Goal: Use online tool/utility: Use online tool/utility

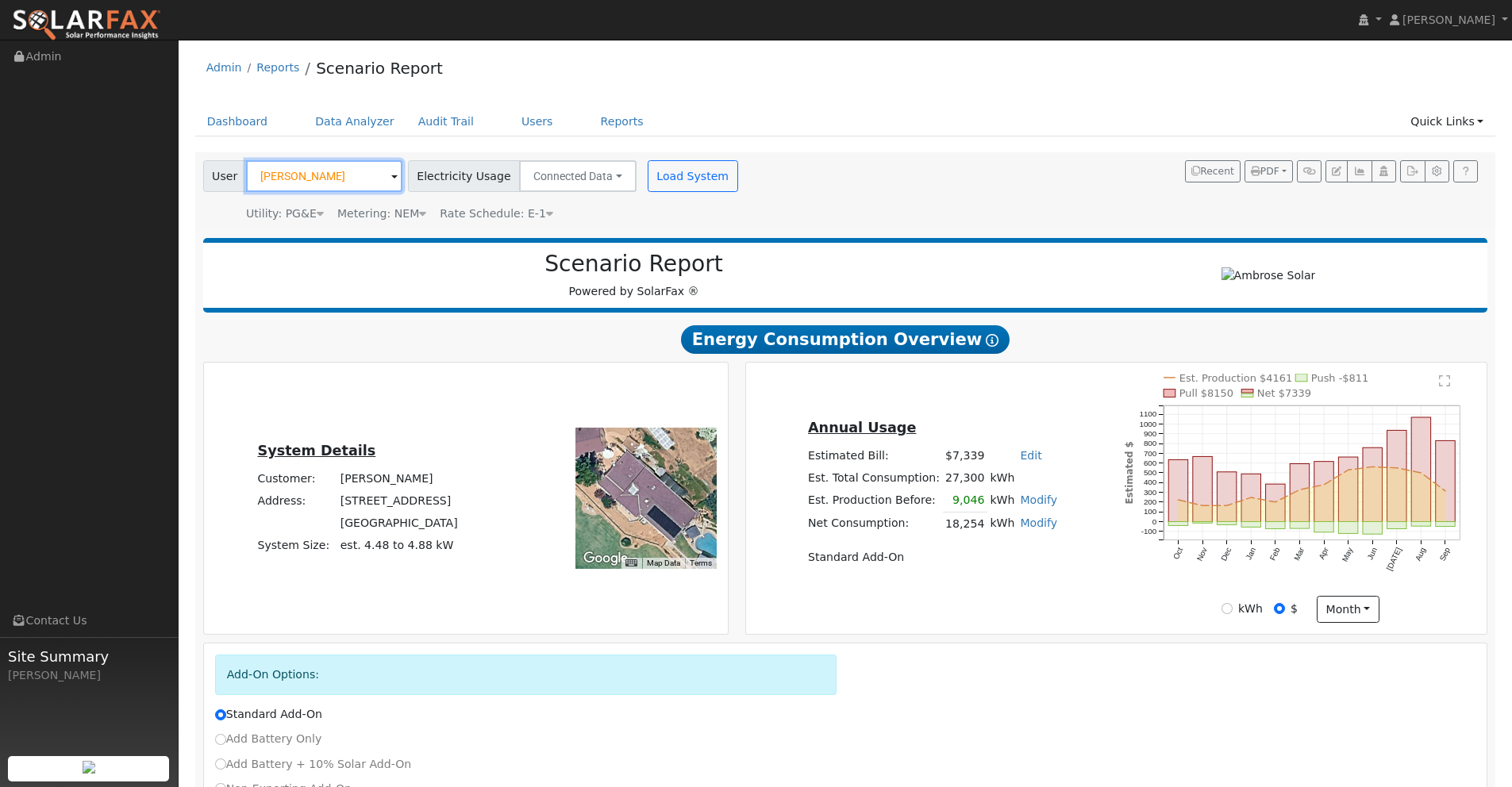
click at [356, 179] on input "[PERSON_NAME]" at bounding box center [324, 176] width 157 height 32
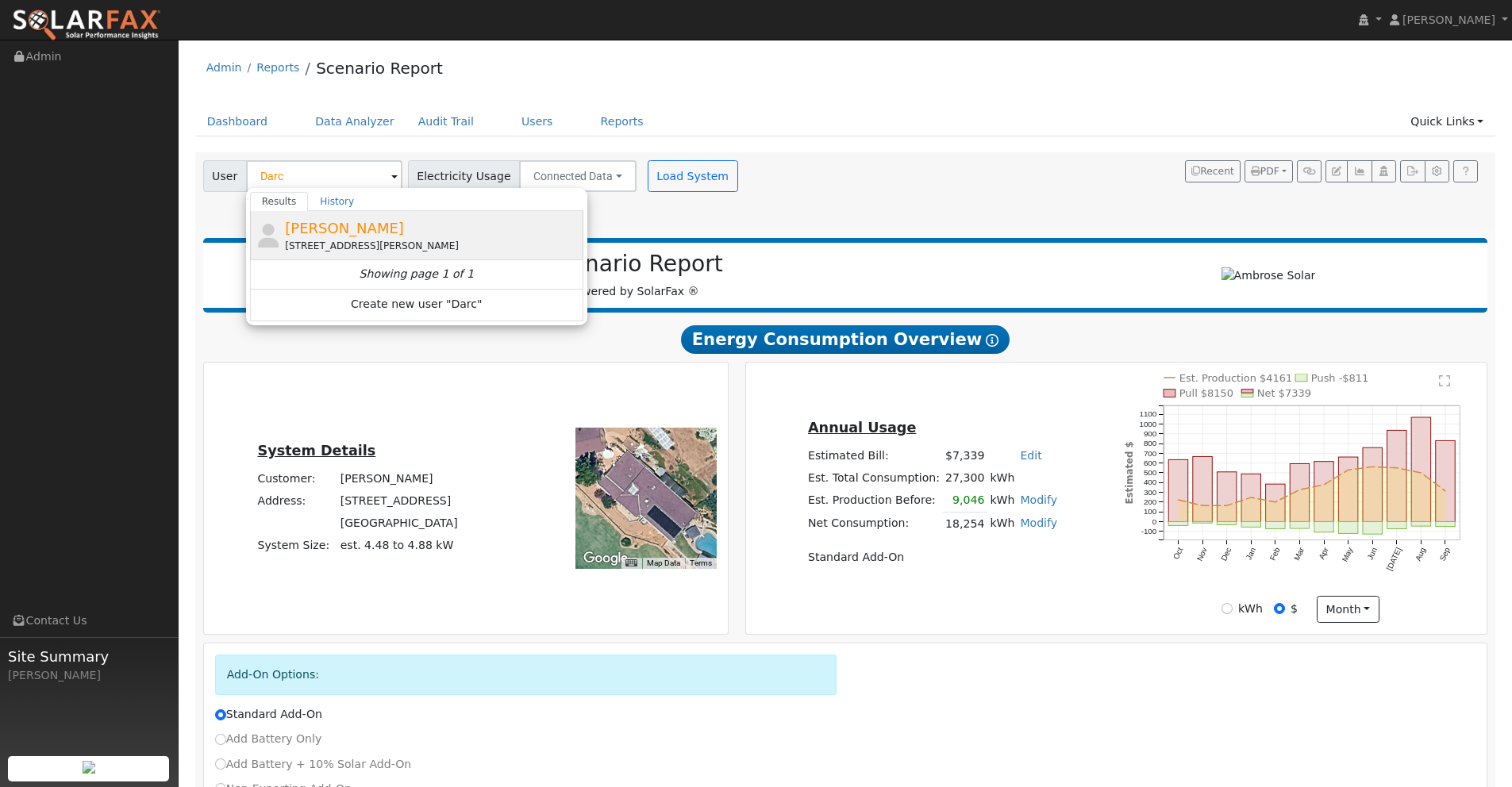
click at [333, 232] on span "[PERSON_NAME]" at bounding box center [344, 227] width 119 height 16
type input "[PERSON_NAME]"
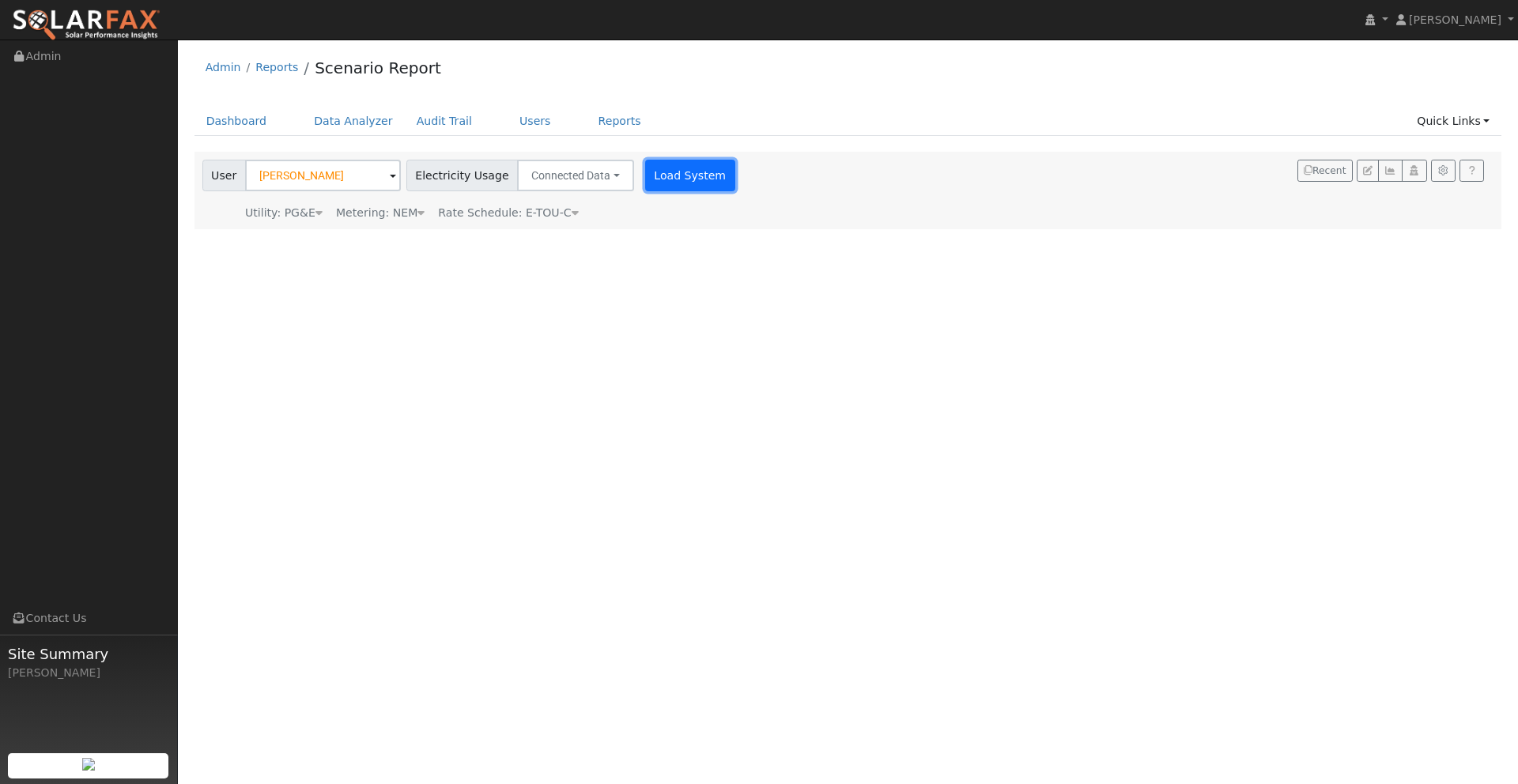
click at [674, 181] on button "Load System" at bounding box center [691, 175] width 91 height 32
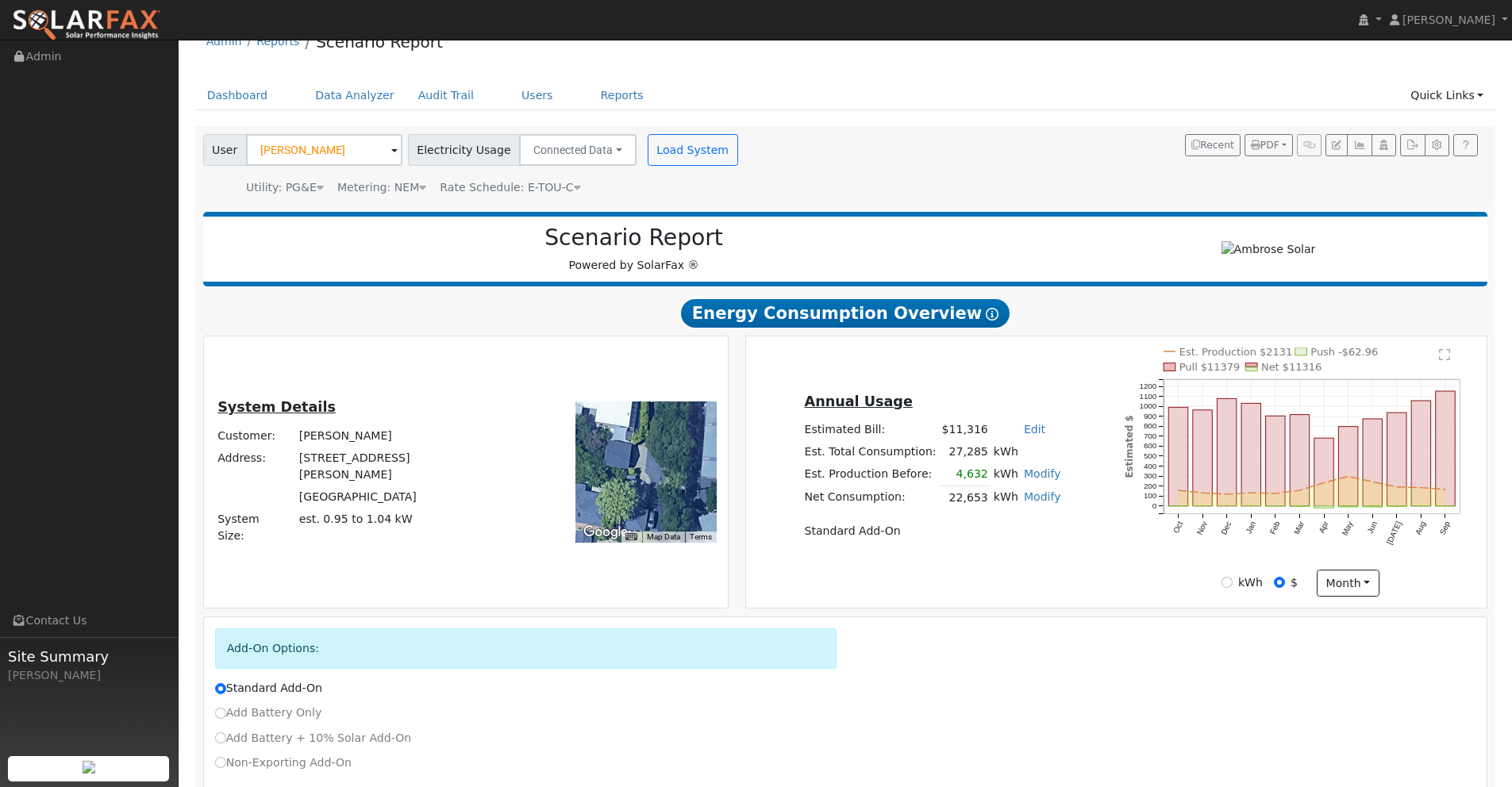
scroll to position [122, 0]
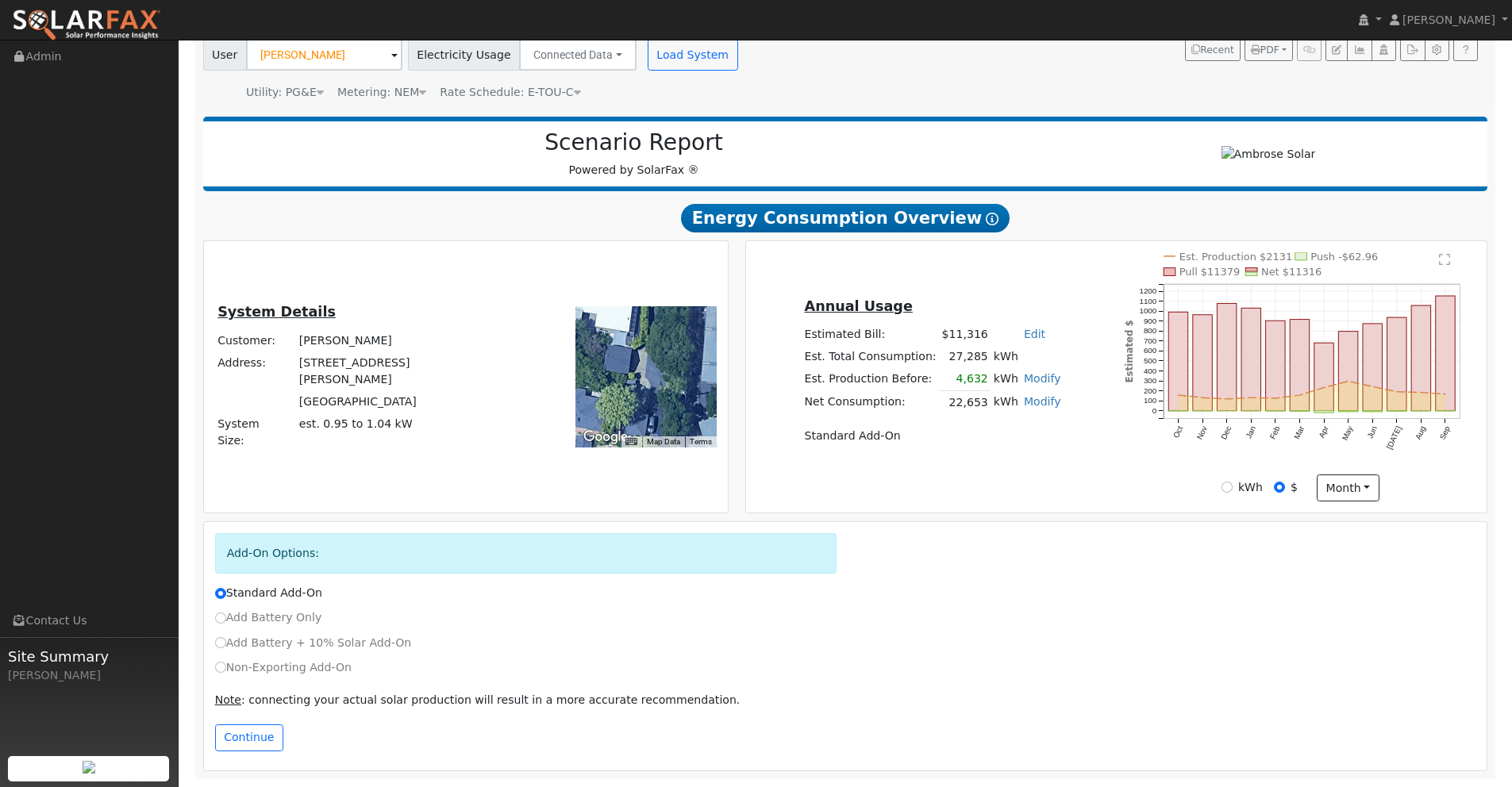
click at [215, 668] on div "Non-Exporting Add-On" at bounding box center [845, 667] width 1278 height 16
click at [223, 669] on input "Non-Exporting Add-On" at bounding box center [220, 666] width 11 height 11
radio input "true"
radio input "false"
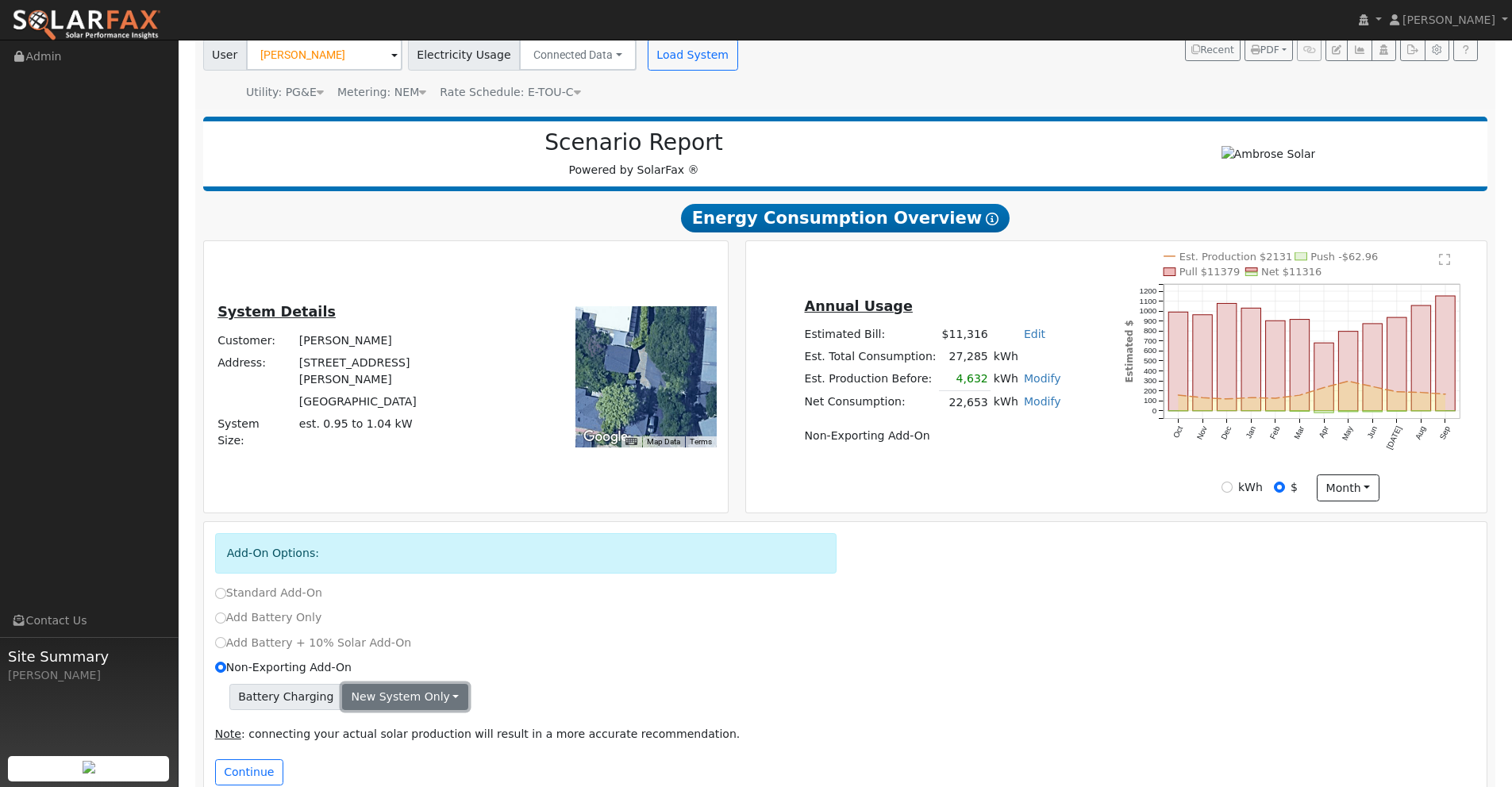
click at [386, 708] on button "New system only" at bounding box center [405, 697] width 126 height 27
click at [387, 750] on link "Both systems" at bounding box center [402, 751] width 118 height 22
click at [243, 768] on button "Continue" at bounding box center [249, 772] width 69 height 27
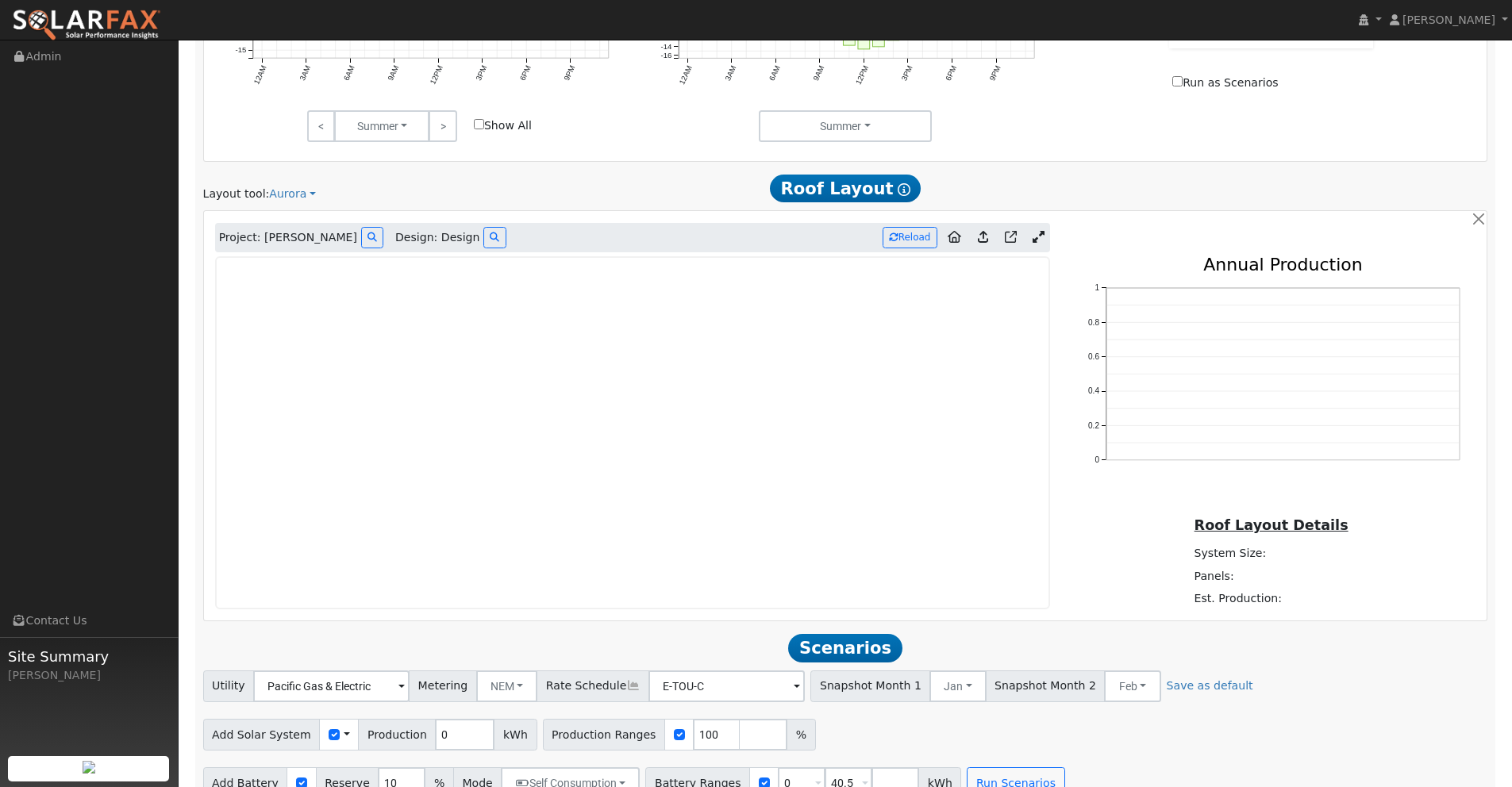
scroll to position [1090, 0]
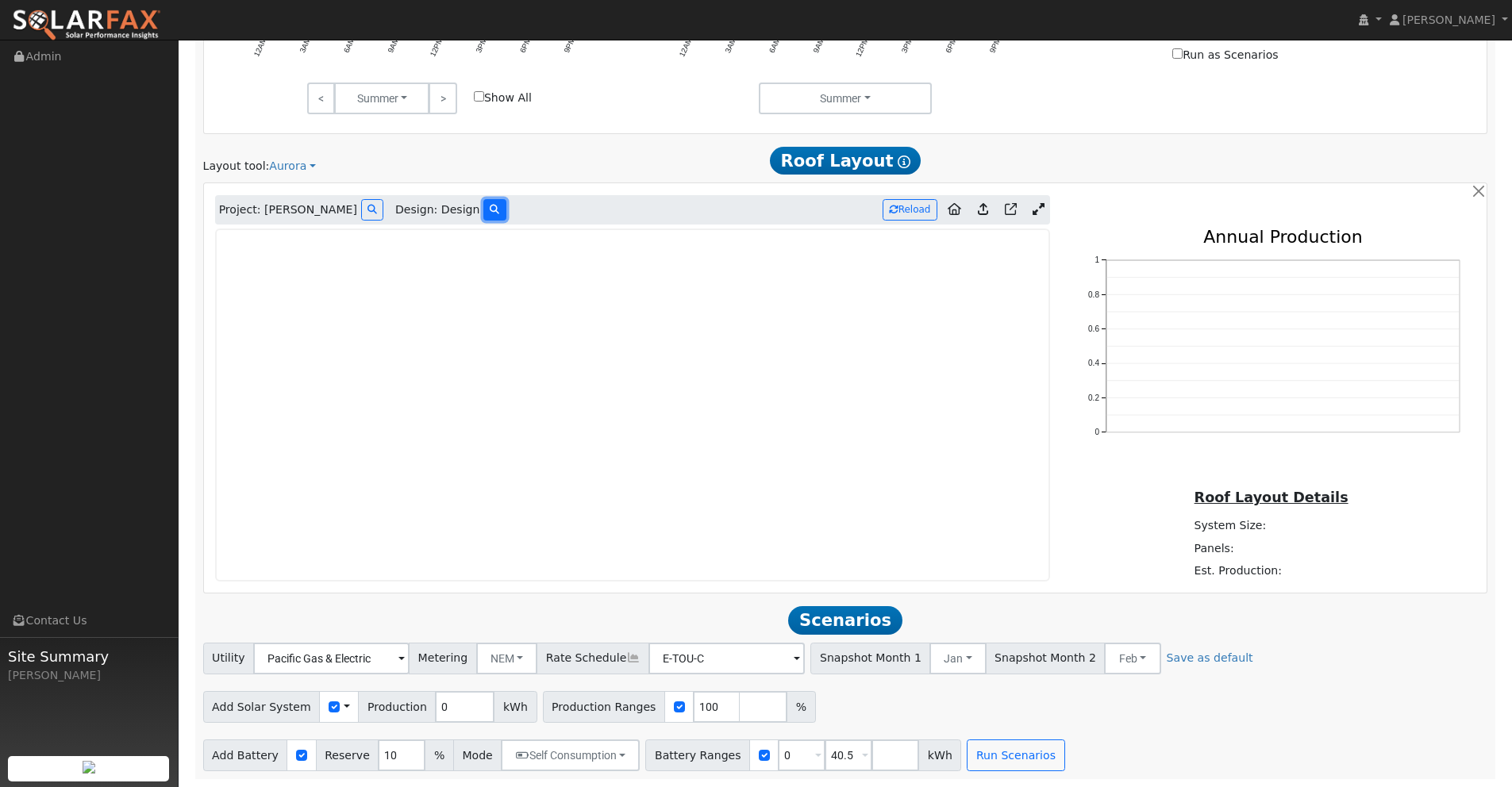
click at [484, 211] on button at bounding box center [494, 210] width 22 height 21
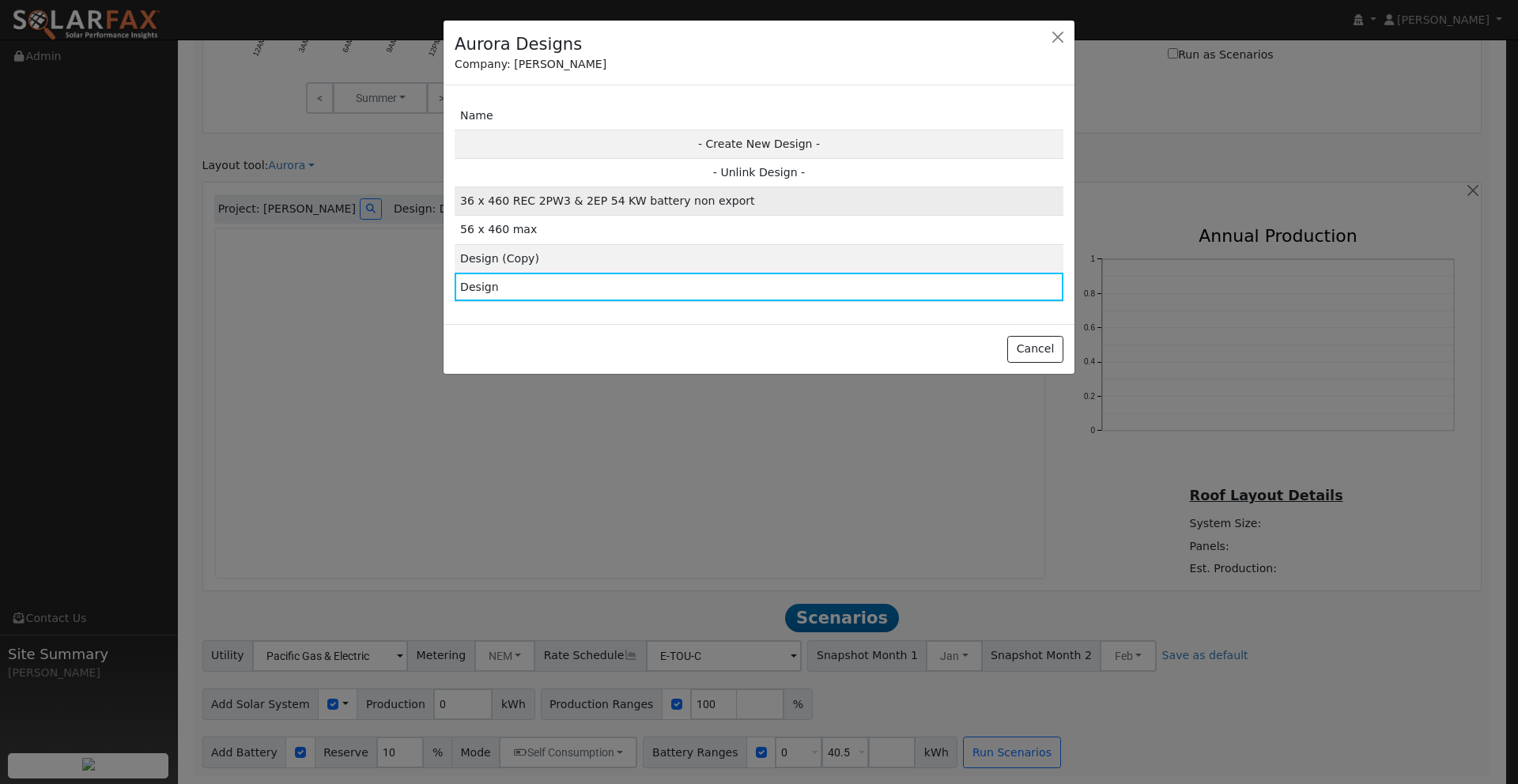
click at [610, 203] on td "36 x 460 REC 2PW3 & 2EP 54 KW battery non export" at bounding box center [759, 201] width 609 height 29
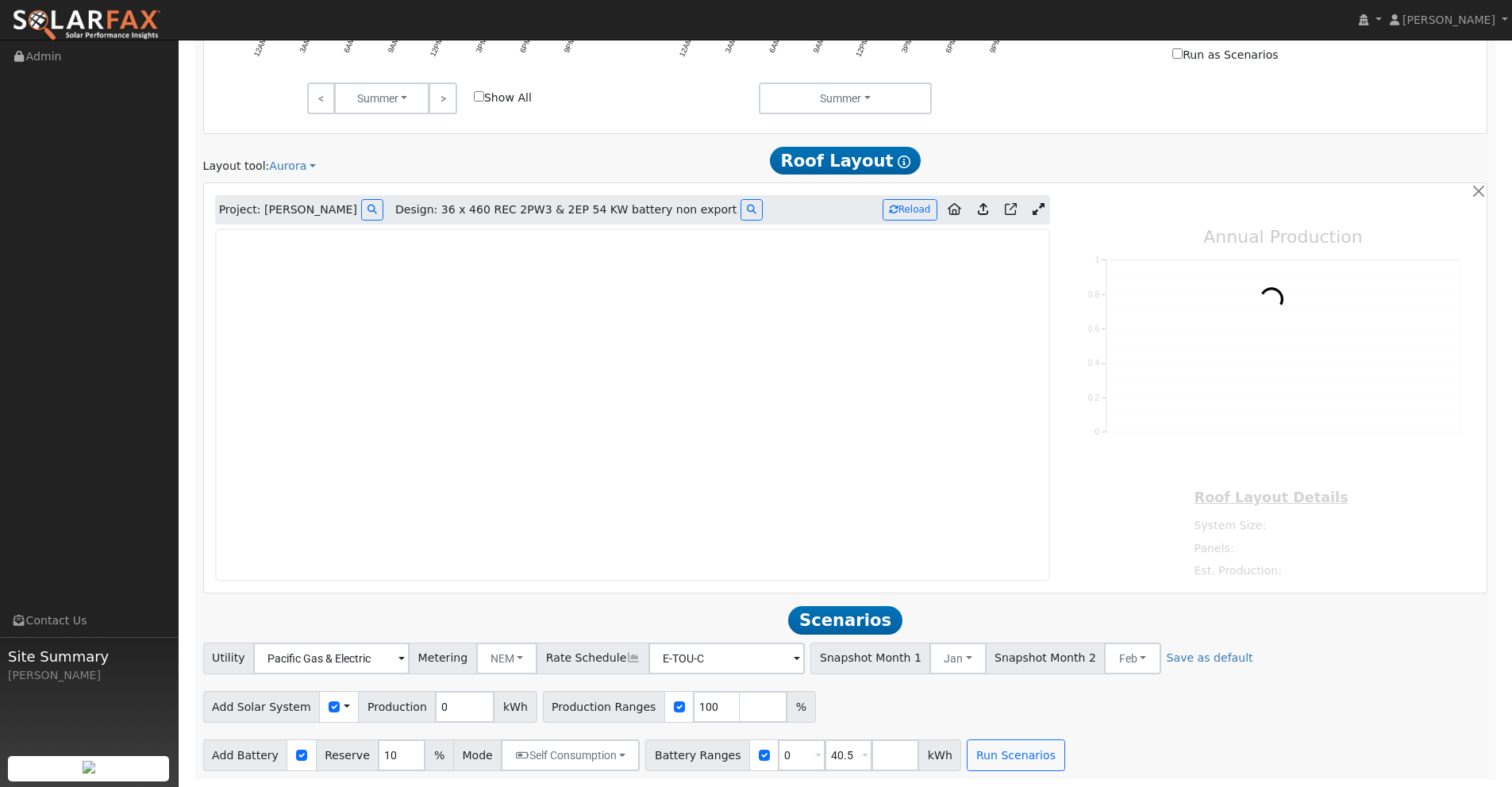
type input "22739"
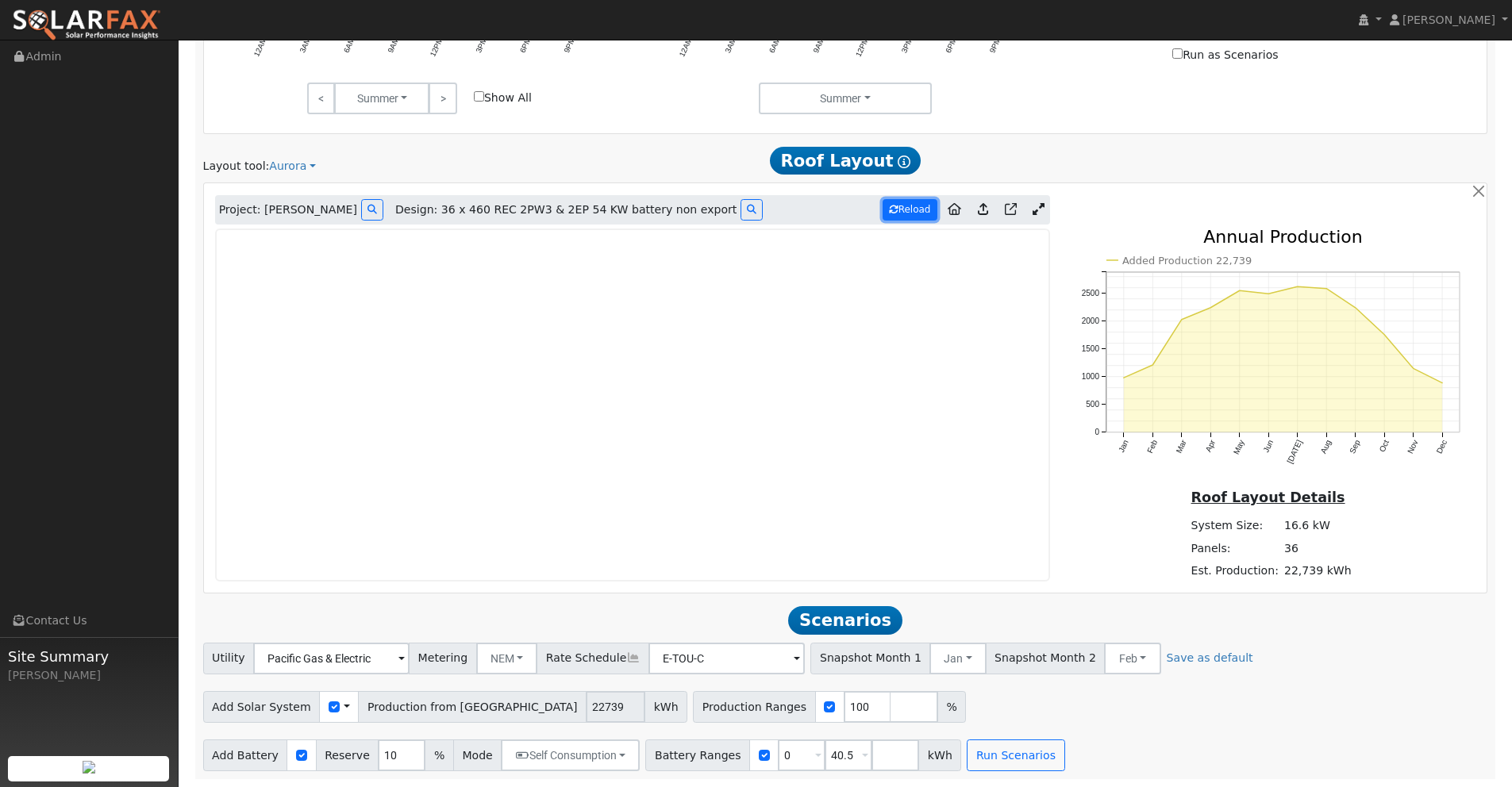
click at [904, 210] on button "Reload" at bounding box center [910, 210] width 55 height 21
click at [906, 210] on button "Reload" at bounding box center [910, 210] width 55 height 21
click at [875, 754] on input "number" at bounding box center [895, 755] width 47 height 32
type input "54"
click at [1033, 754] on button "Run Scenarios" at bounding box center [1062, 755] width 98 height 32
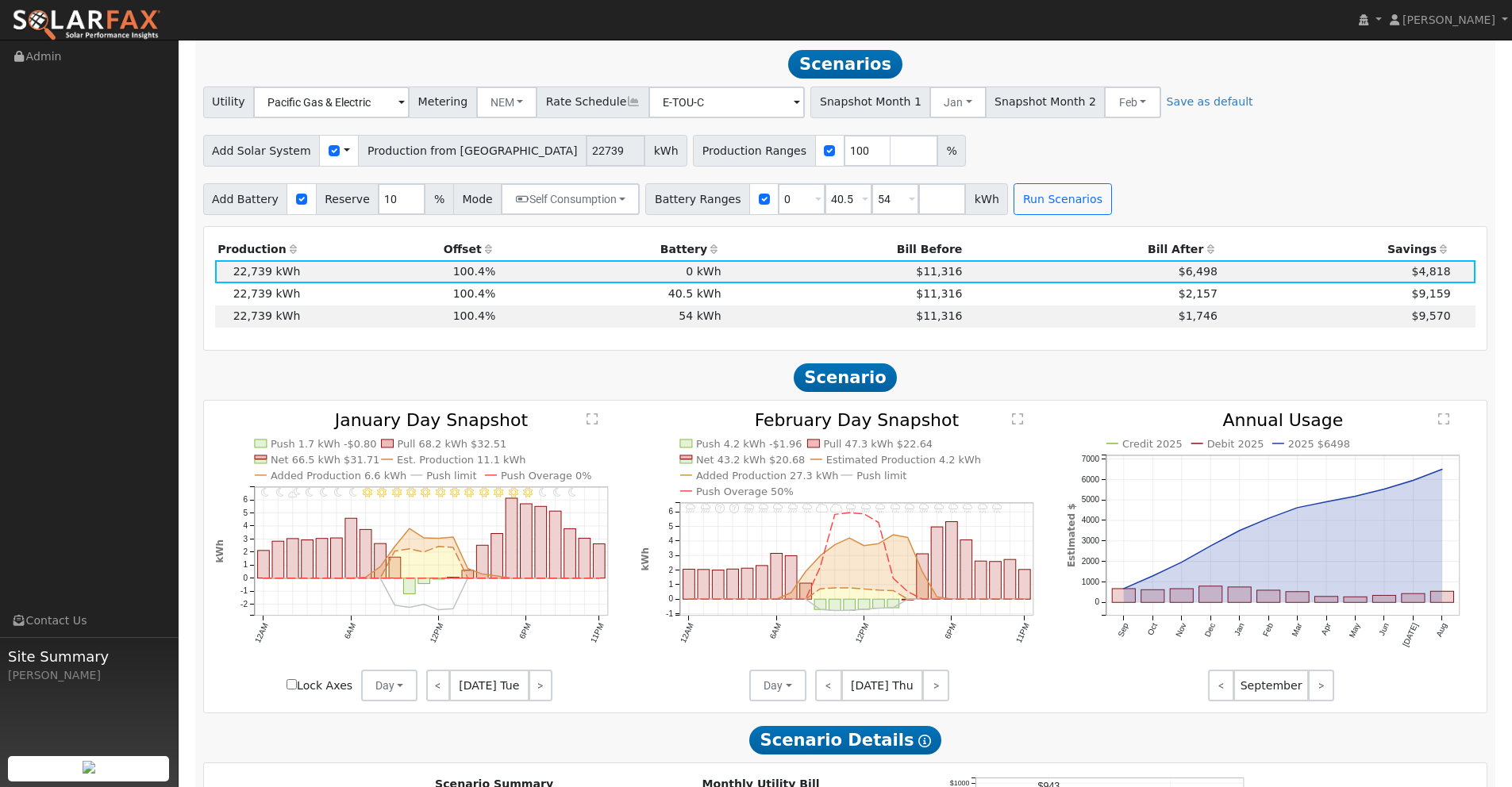
scroll to position [1647, 0]
click at [1141, 311] on td "$1,746" at bounding box center [1093, 314] width 255 height 22
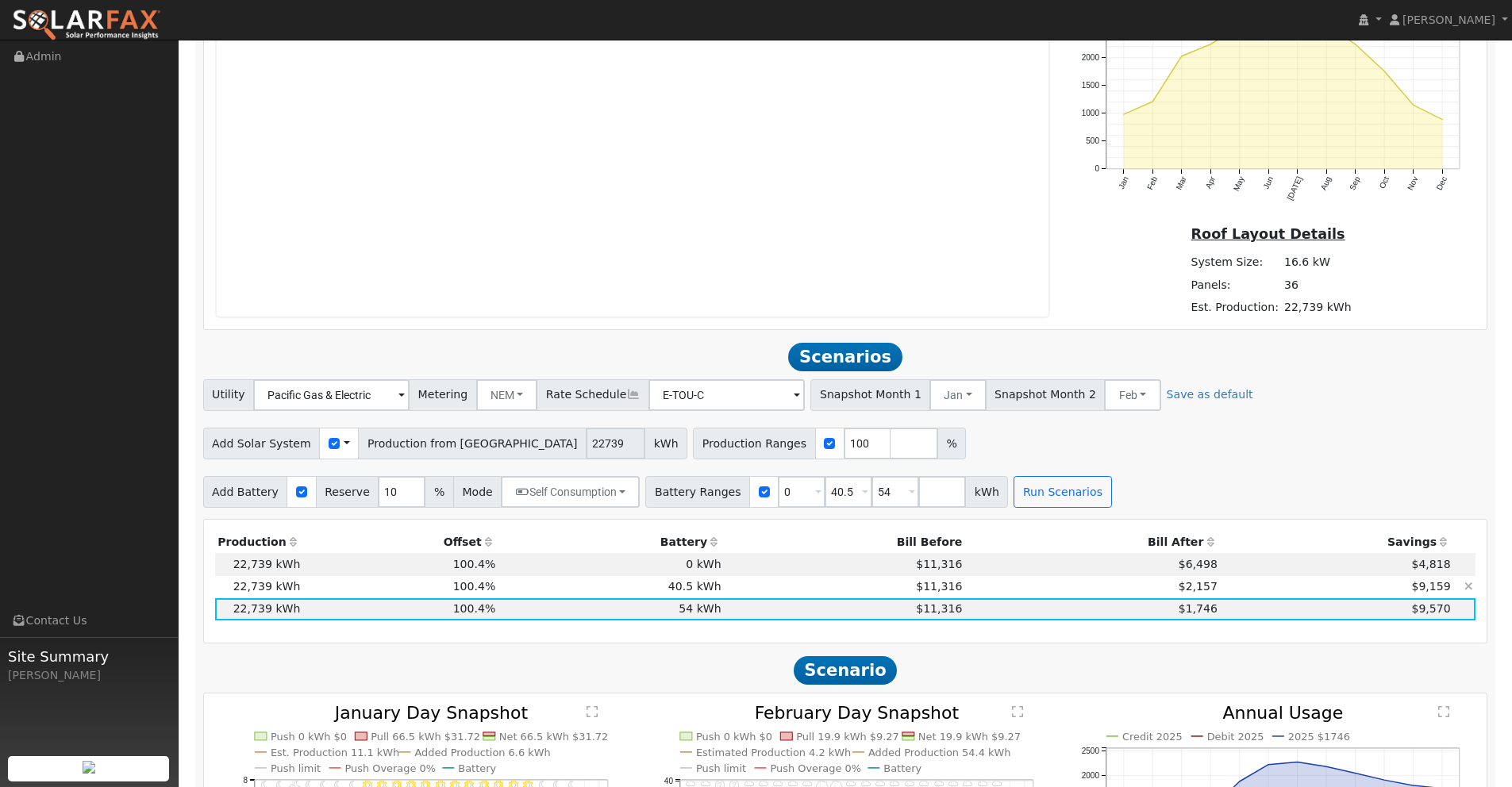
scroll to position [1355, 0]
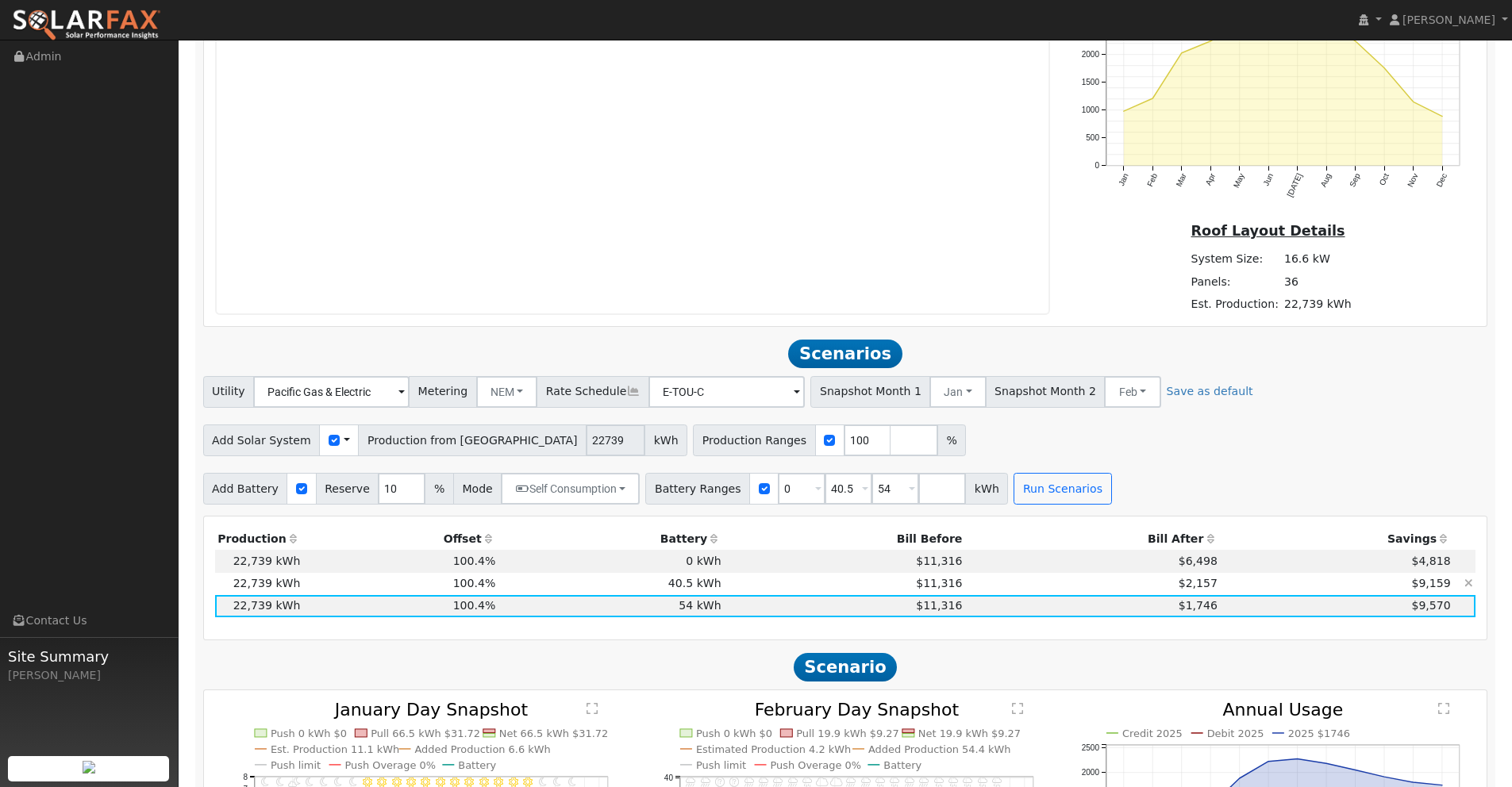
click at [1138, 586] on td "$2,157" at bounding box center [1093, 583] width 255 height 22
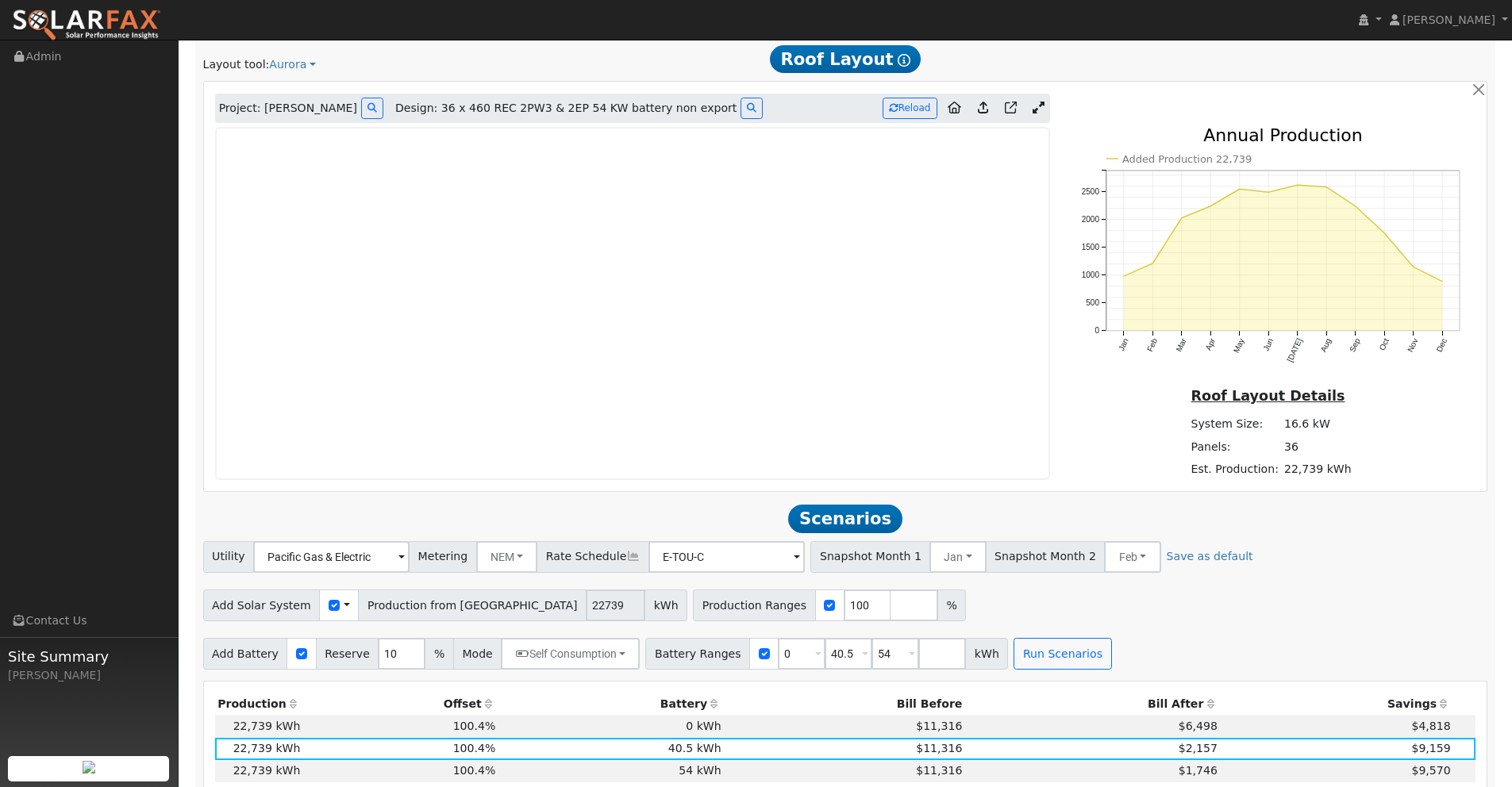
scroll to position [1142, 0]
